Goal: Task Accomplishment & Management: Use online tool/utility

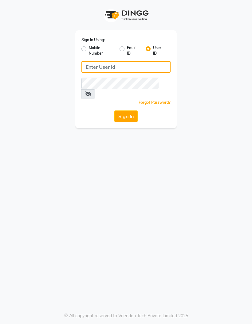
click at [87, 67] on input "Username" at bounding box center [125, 67] width 89 height 12
click at [91, 91] on icon at bounding box center [88, 93] width 6 height 5
click at [111, 63] on input "himalaya" at bounding box center [125, 67] width 89 height 12
click at [113, 64] on input "himalaya" at bounding box center [125, 67] width 89 height 12
click at [106, 68] on input "himalaya" at bounding box center [125, 67] width 89 height 12
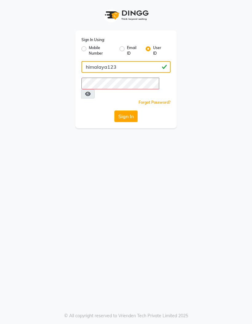
type input "himalaya123"
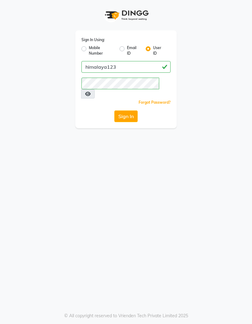
click at [128, 111] on button "Sign In" at bounding box center [125, 117] width 23 height 12
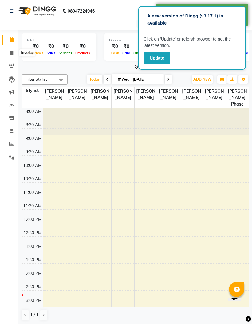
click at [10, 52] on icon at bounding box center [11, 53] width 3 height 5
select select "4594"
select select "service"
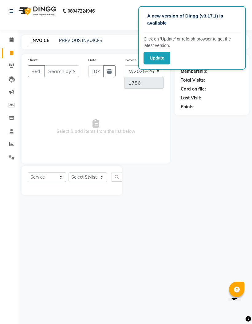
click at [159, 186] on div at bounding box center [148, 180] width 52 height 29
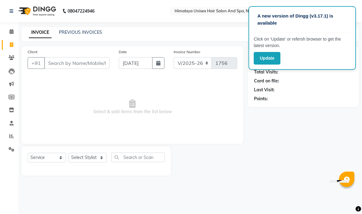
click at [251, 58] on button "Update" at bounding box center [267, 58] width 27 height 13
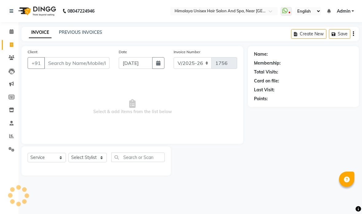
select select "4594"
select select "service"
